Goal: Task Accomplishment & Management: Use online tool/utility

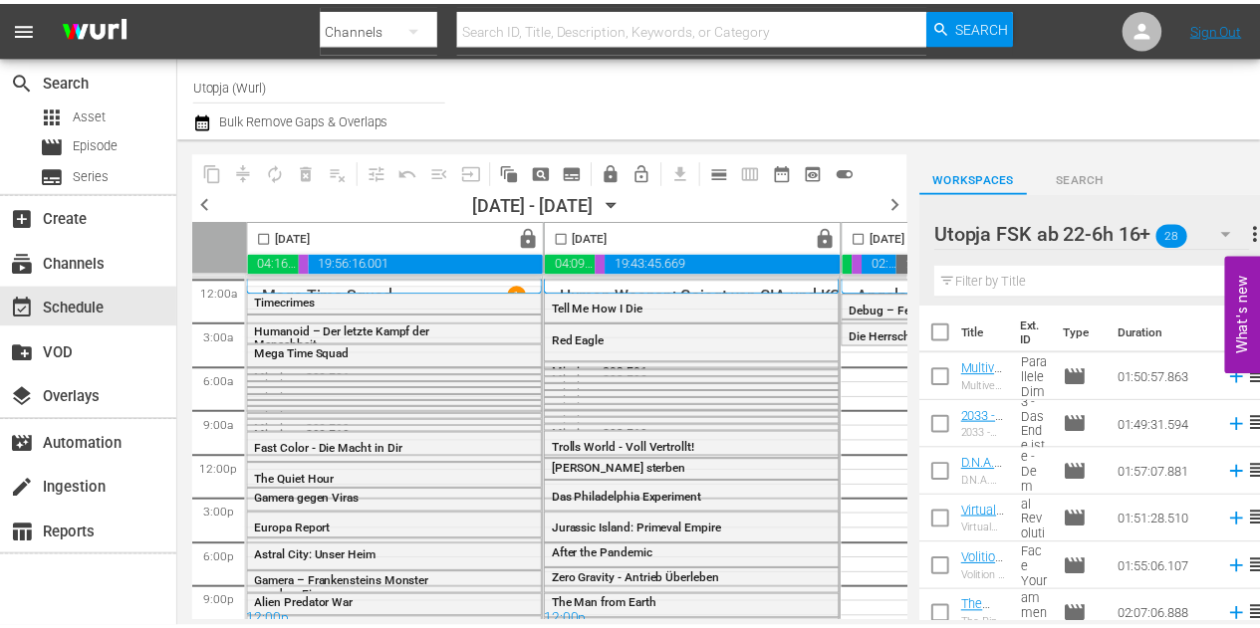
scroll to position [718, 0]
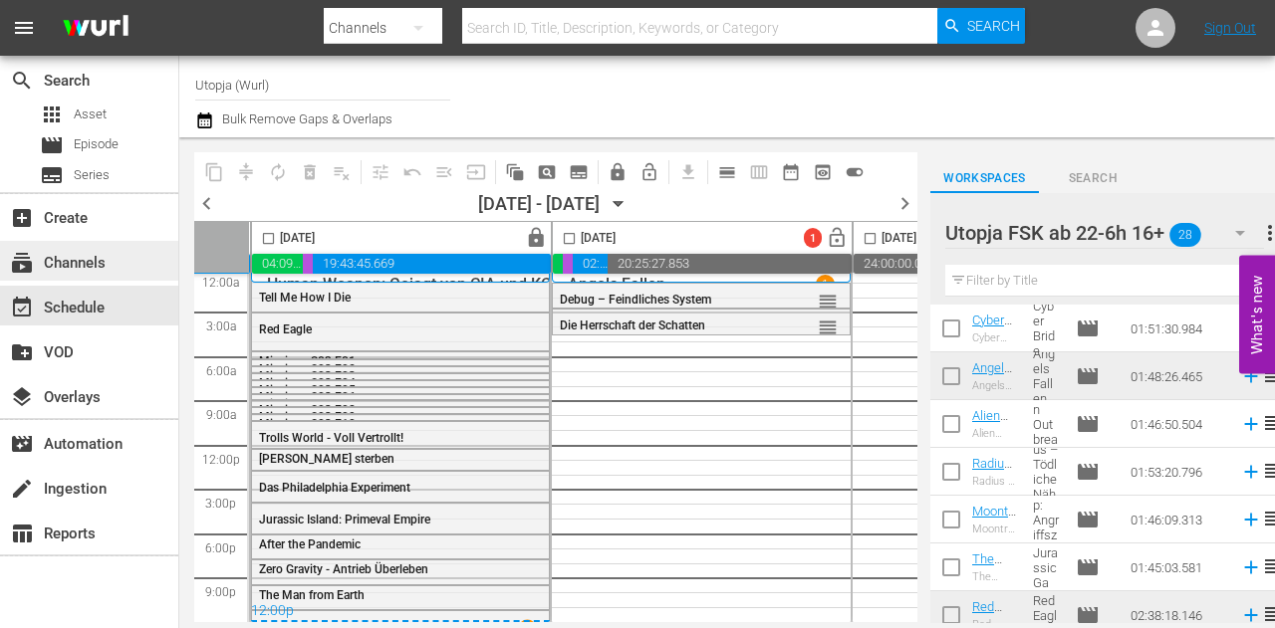
click at [90, 264] on div "subscriptions Channels" at bounding box center [56, 260] width 112 height 18
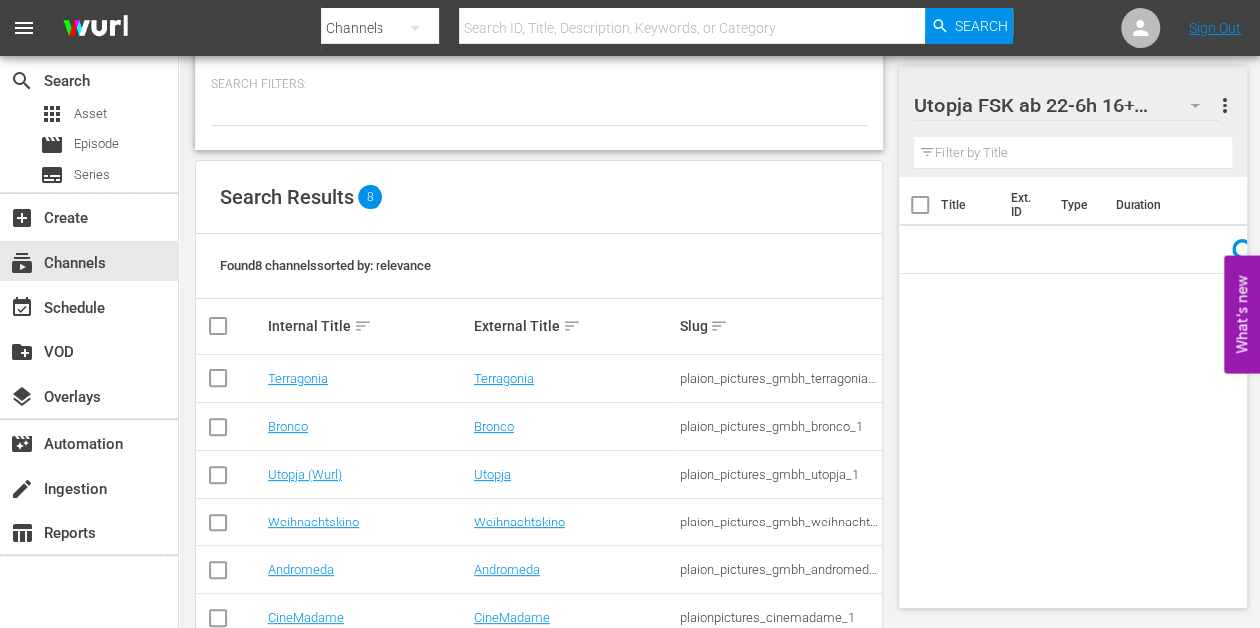
scroll to position [199, 0]
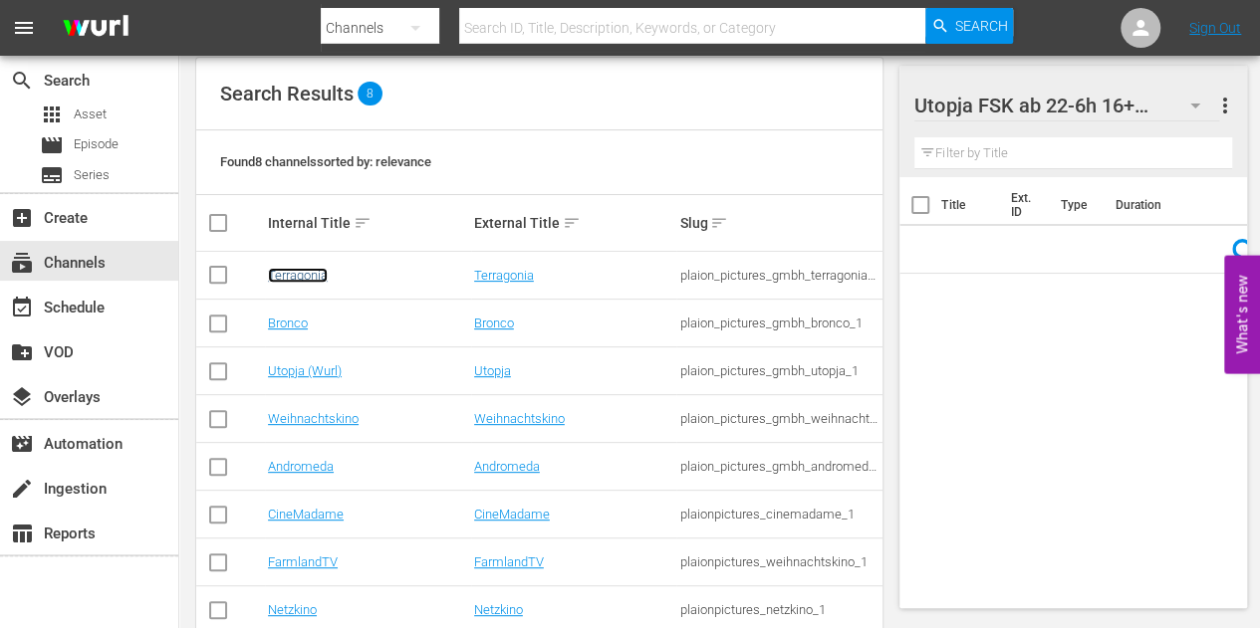
click at [310, 269] on link "Terragonia" at bounding box center [298, 275] width 60 height 15
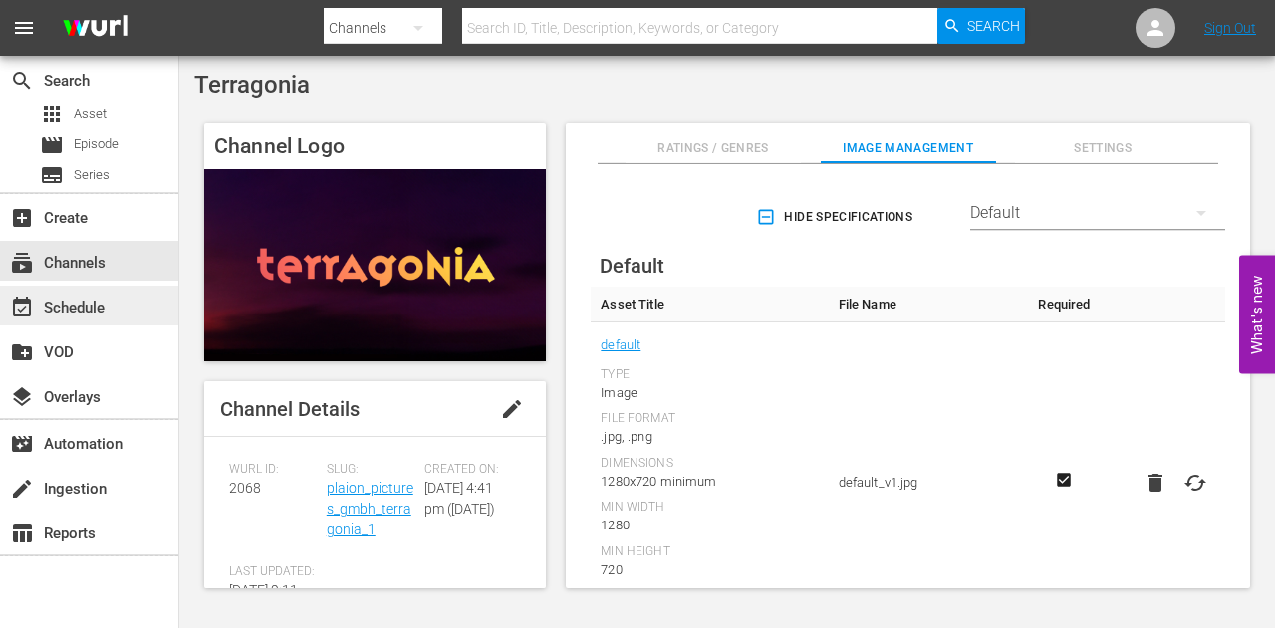
click at [59, 302] on div "event_available Schedule" at bounding box center [56, 305] width 112 height 18
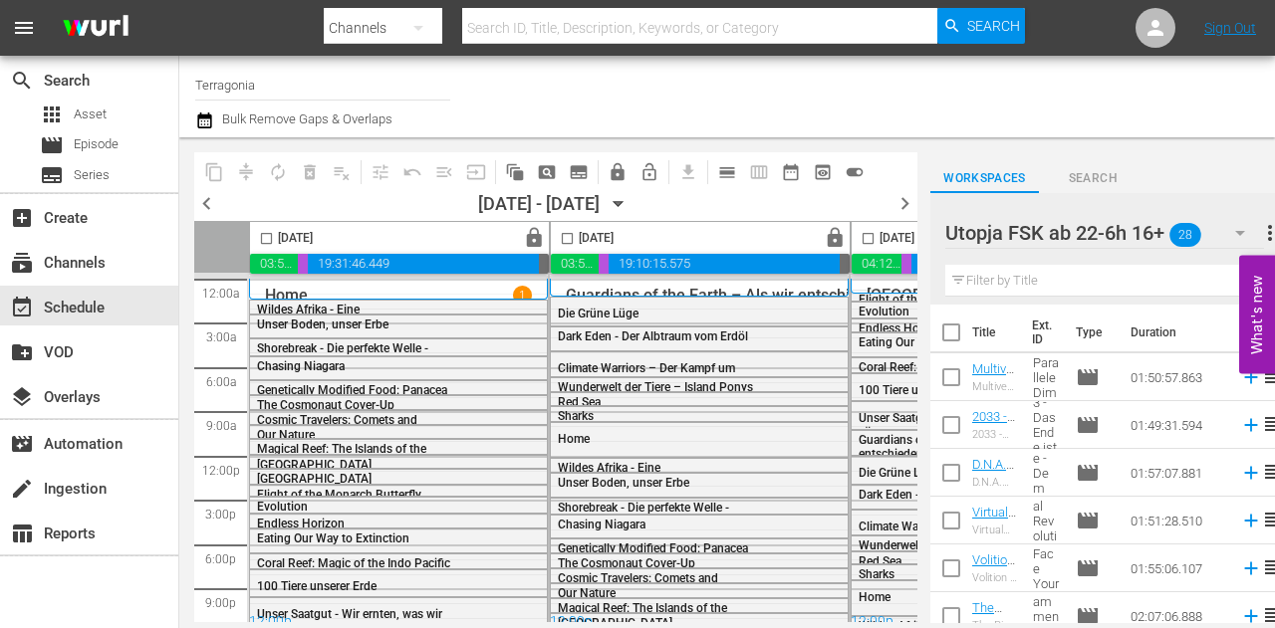
click at [211, 200] on span "chevron_left" at bounding box center [206, 203] width 25 height 25
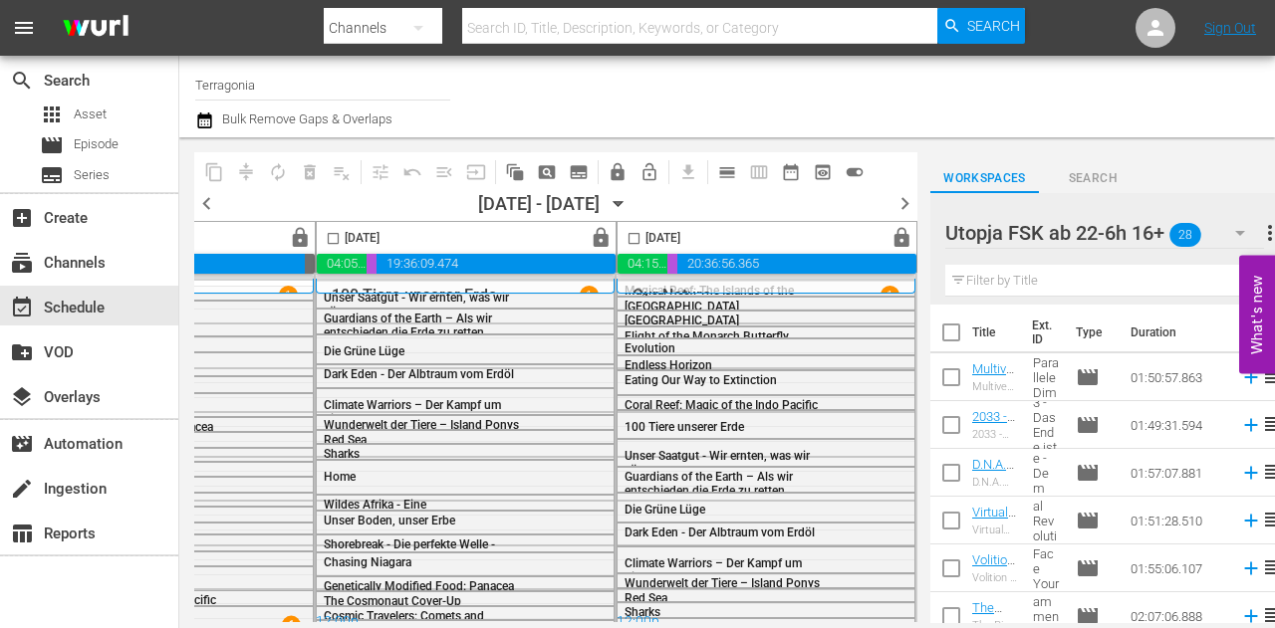
scroll to position [0, 1444]
click at [629, 205] on icon "button" at bounding box center [619, 204] width 22 height 22
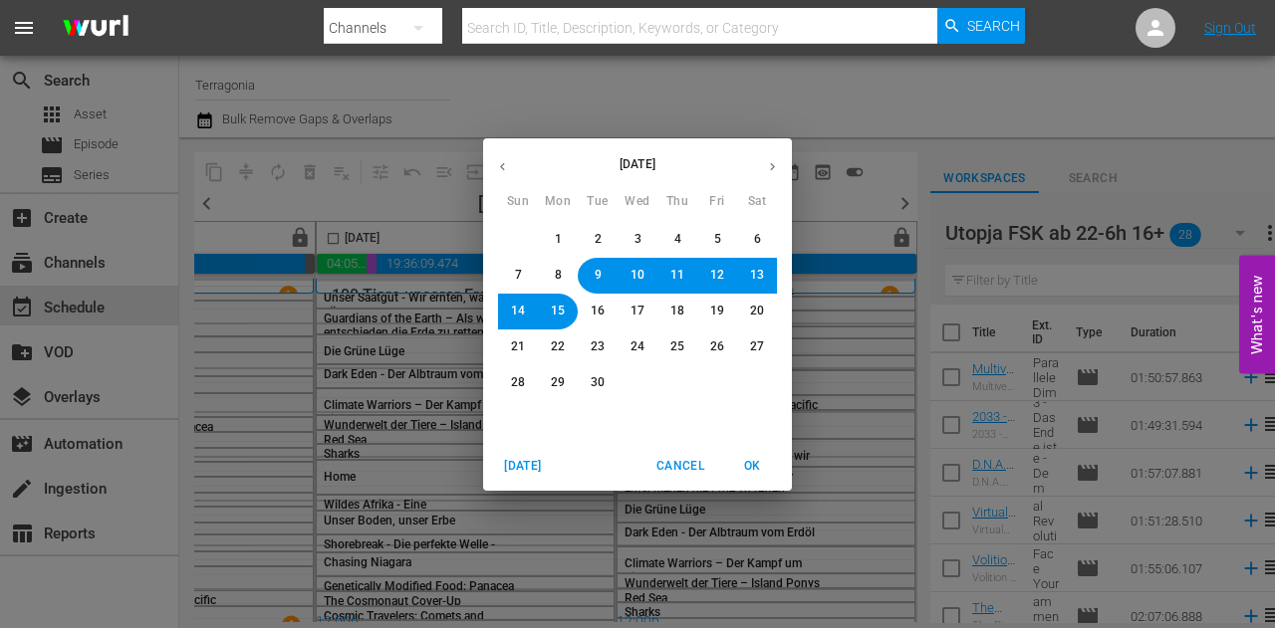
click at [516, 381] on span "28" at bounding box center [518, 383] width 14 height 17
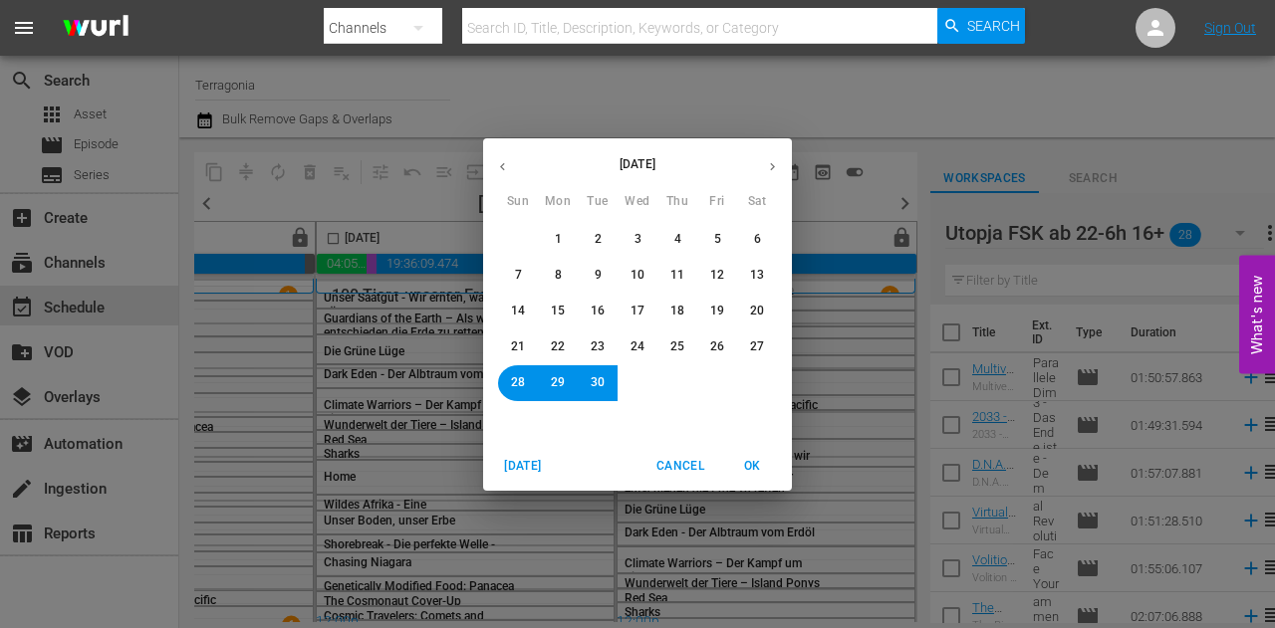
click at [753, 463] on span "OK" at bounding box center [752, 466] width 48 height 21
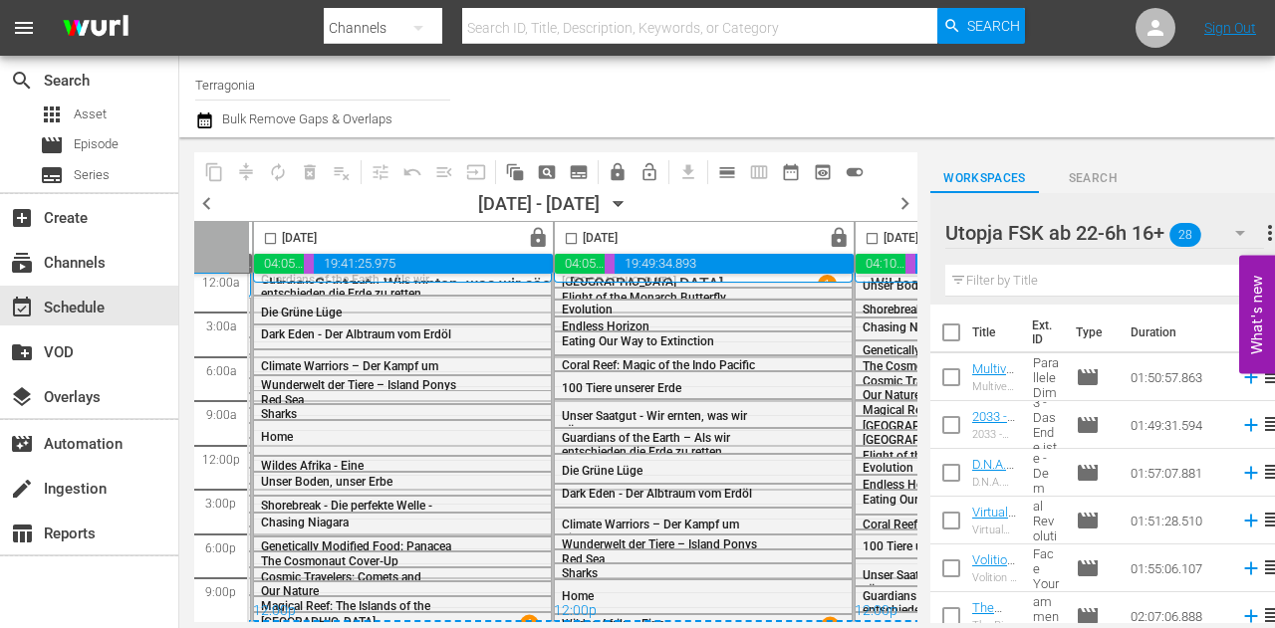
scroll to position [18, 600]
